Goal: Information Seeking & Learning: Compare options

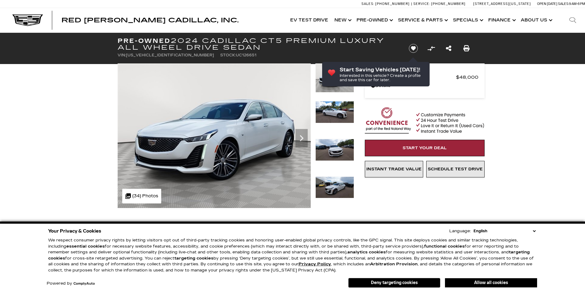
click at [330, 154] on img at bounding box center [334, 150] width 39 height 22
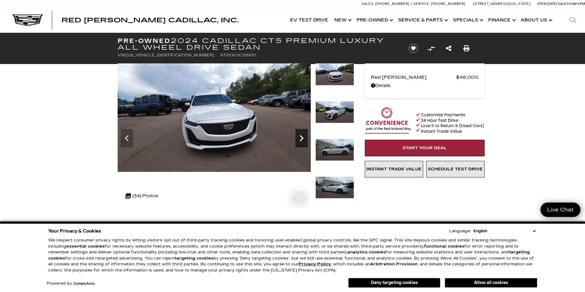
click at [302, 138] on icon "Next" at bounding box center [301, 138] width 12 height 12
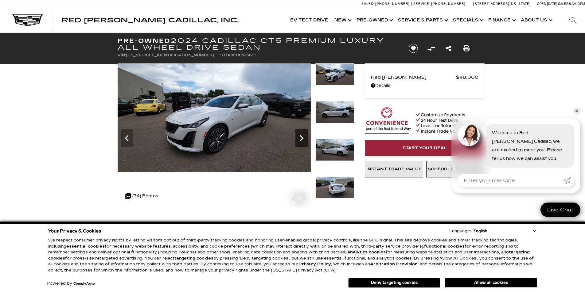
click at [302, 138] on icon "Next" at bounding box center [301, 138] width 12 height 12
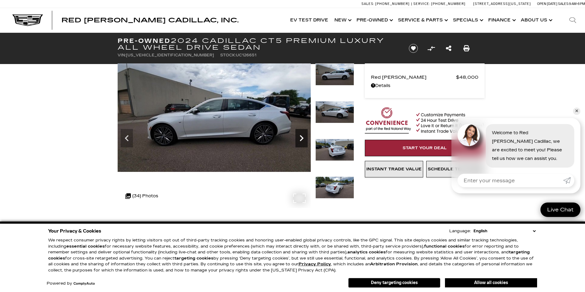
click at [302, 138] on icon "Next" at bounding box center [301, 138] width 12 height 12
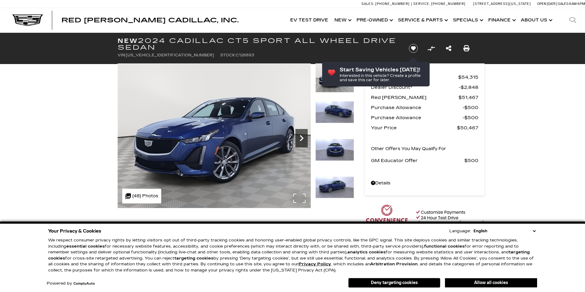
click at [302, 137] on icon "Next" at bounding box center [302, 138] width 4 height 6
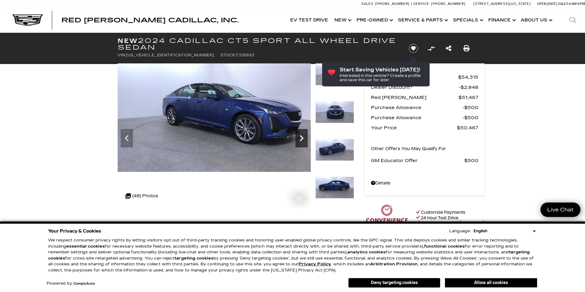
click at [302, 137] on icon "Next" at bounding box center [302, 138] width 4 height 6
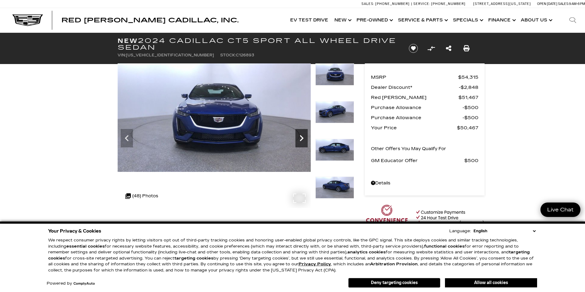
click at [302, 137] on icon "Next" at bounding box center [302, 138] width 4 height 6
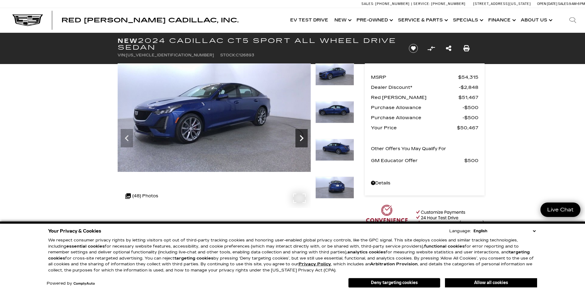
click at [302, 137] on icon "Next" at bounding box center [302, 138] width 4 height 6
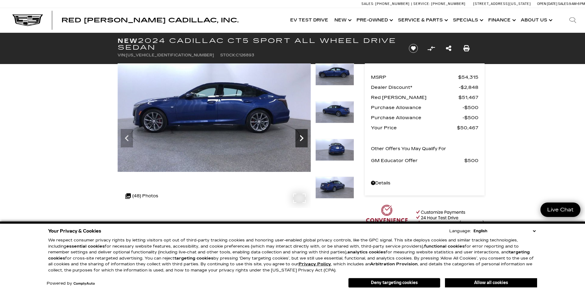
click at [302, 137] on icon "Next" at bounding box center [302, 138] width 4 height 6
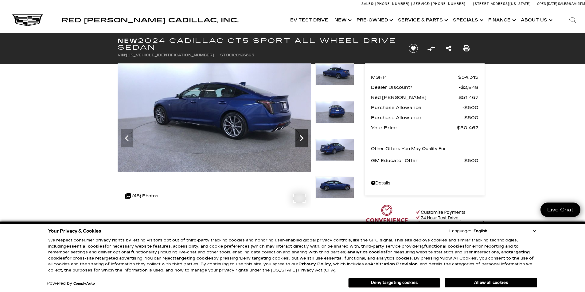
click at [302, 137] on icon "Next" at bounding box center [302, 138] width 4 height 6
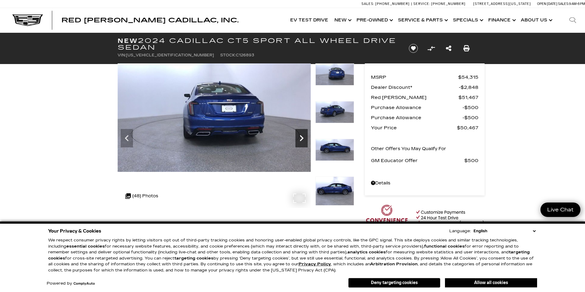
click at [302, 137] on icon "Next" at bounding box center [302, 138] width 4 height 6
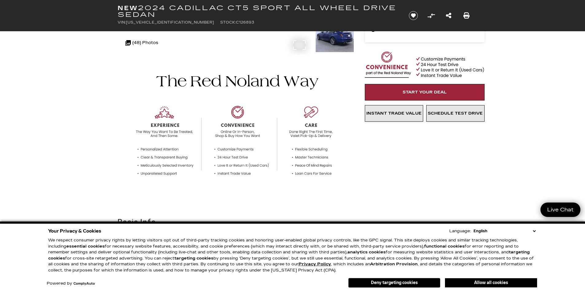
scroll to position [245, 0]
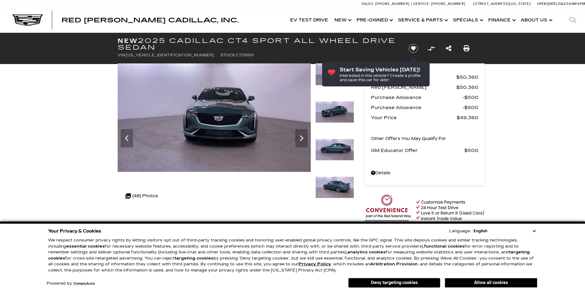
click at [337, 152] on img at bounding box center [334, 150] width 39 height 22
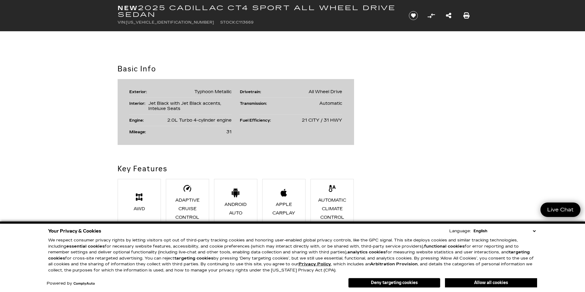
scroll to position [245, 0]
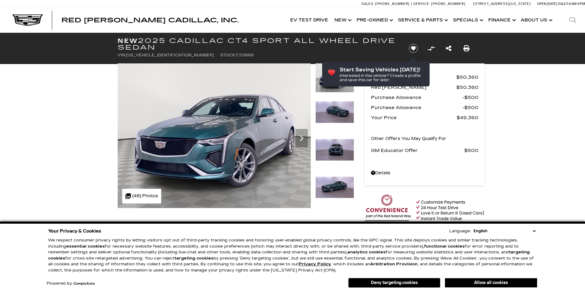
click at [331, 189] on img at bounding box center [334, 188] width 39 height 22
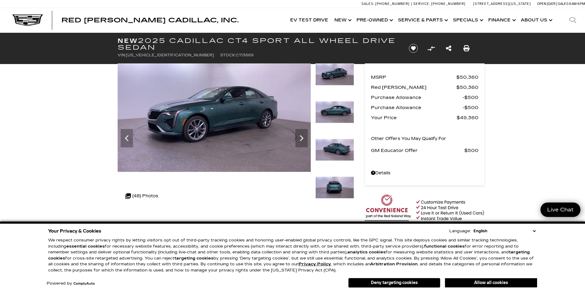
click at [346, 113] on img at bounding box center [334, 112] width 39 height 22
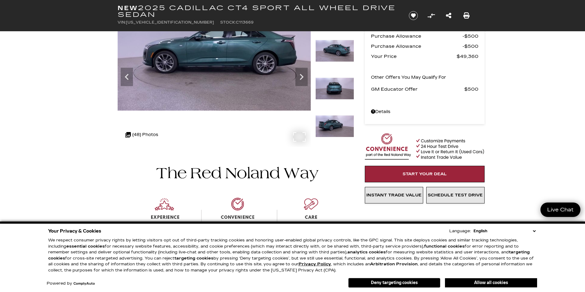
scroll to position [245, 0]
